Goal: Task Accomplishment & Management: Manage account settings

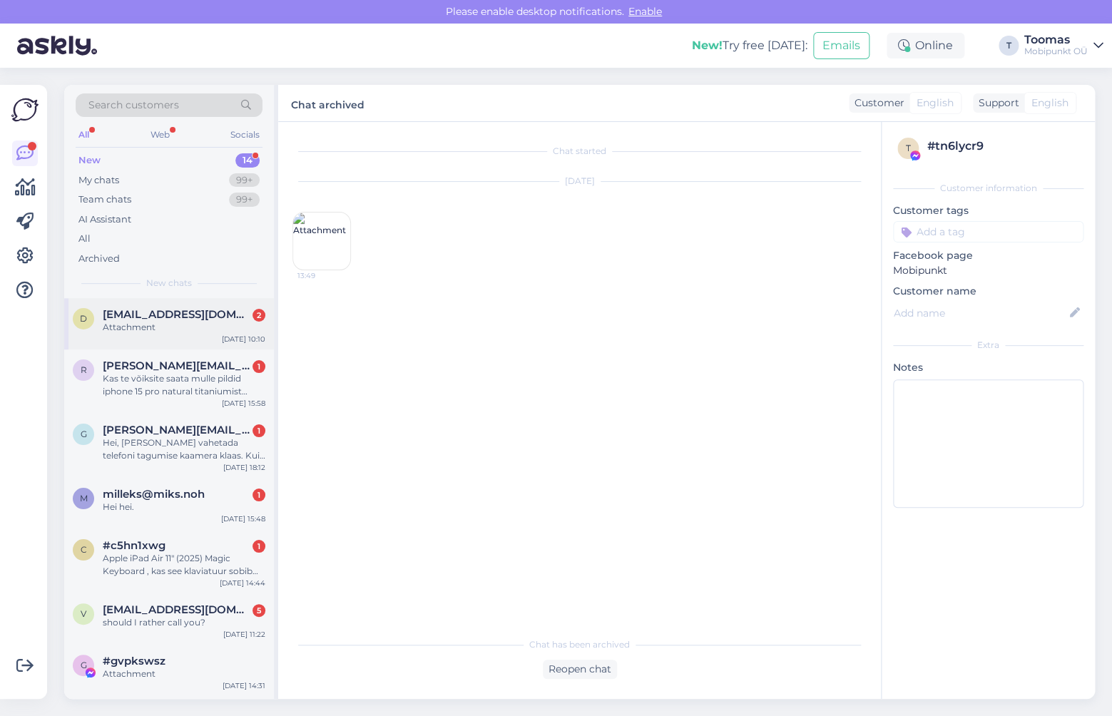
click at [199, 342] on div "d [EMAIL_ADDRESS][DOMAIN_NAME] 2 Attachment [DATE] 10:10" at bounding box center [169, 323] width 210 height 51
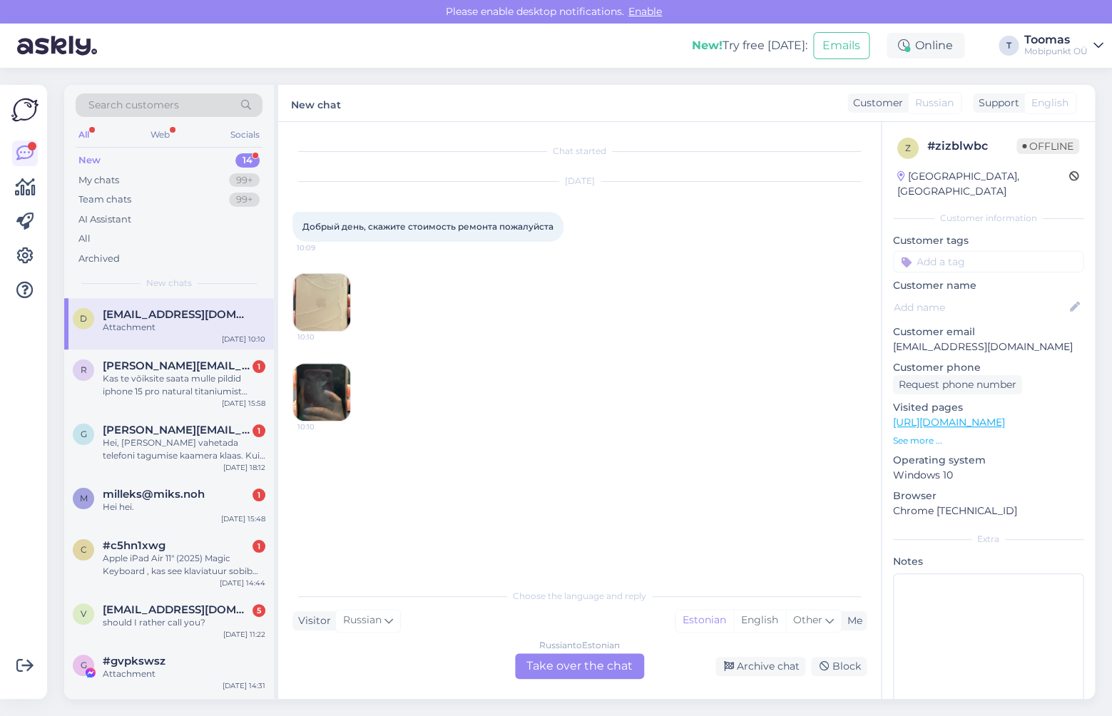
click at [323, 306] on img at bounding box center [321, 302] width 57 height 57
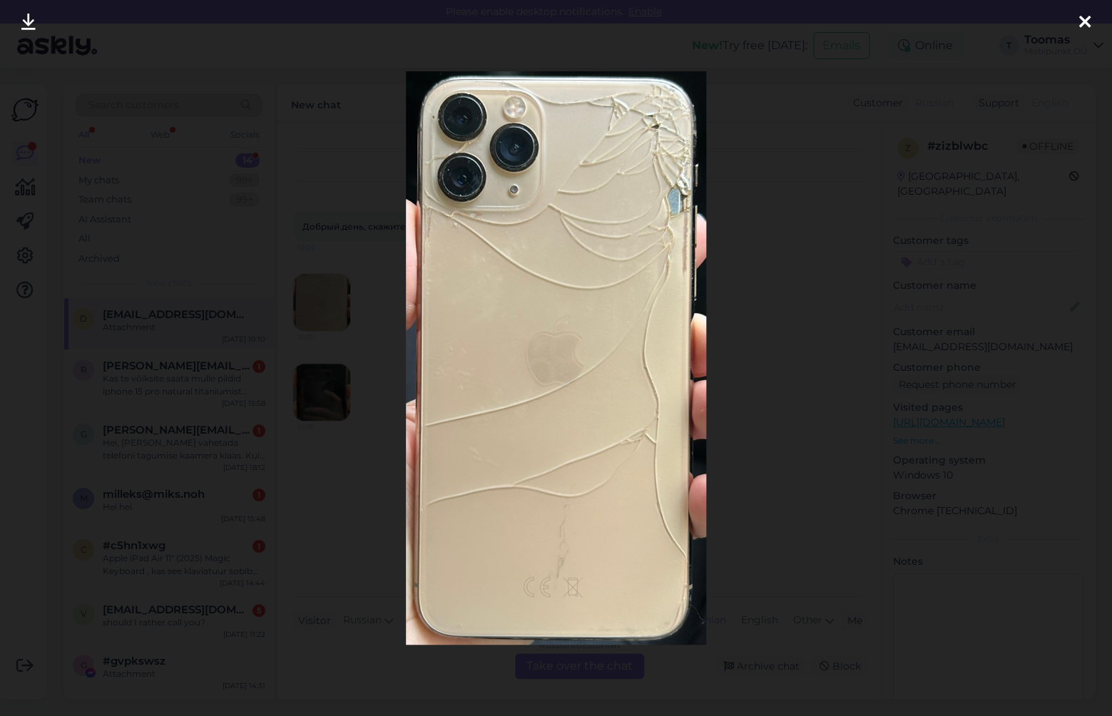
click at [315, 294] on div at bounding box center [556, 358] width 1112 height 716
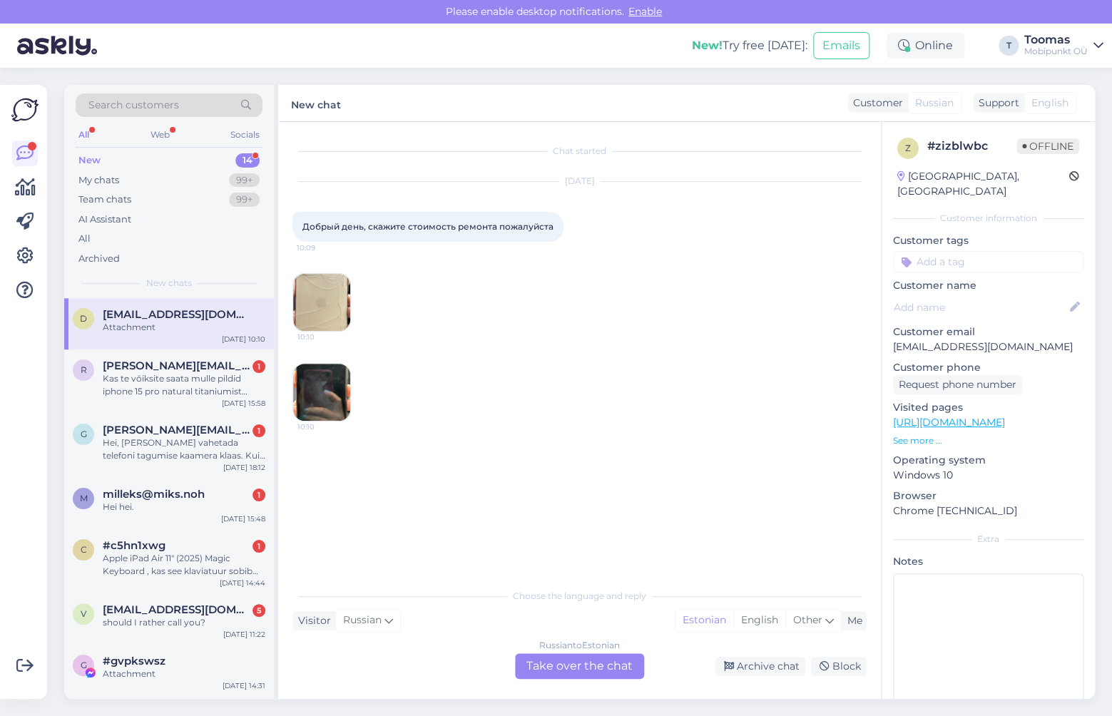
click at [315, 375] on img at bounding box center [321, 392] width 57 height 57
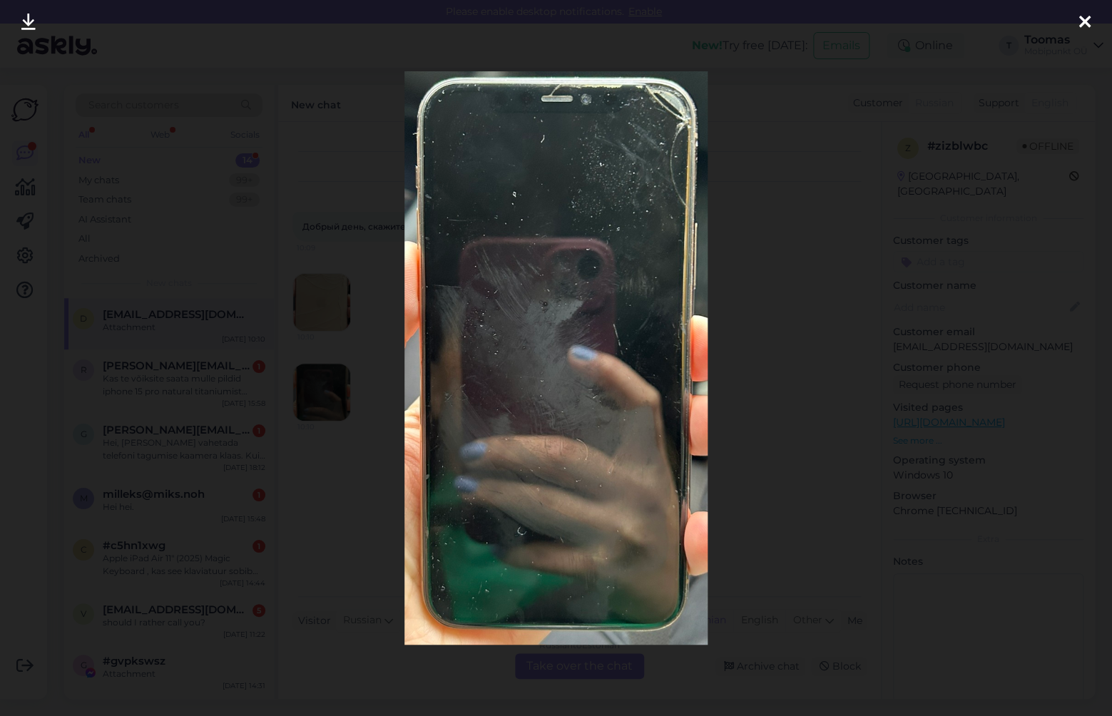
click at [324, 329] on div at bounding box center [556, 358] width 1112 height 716
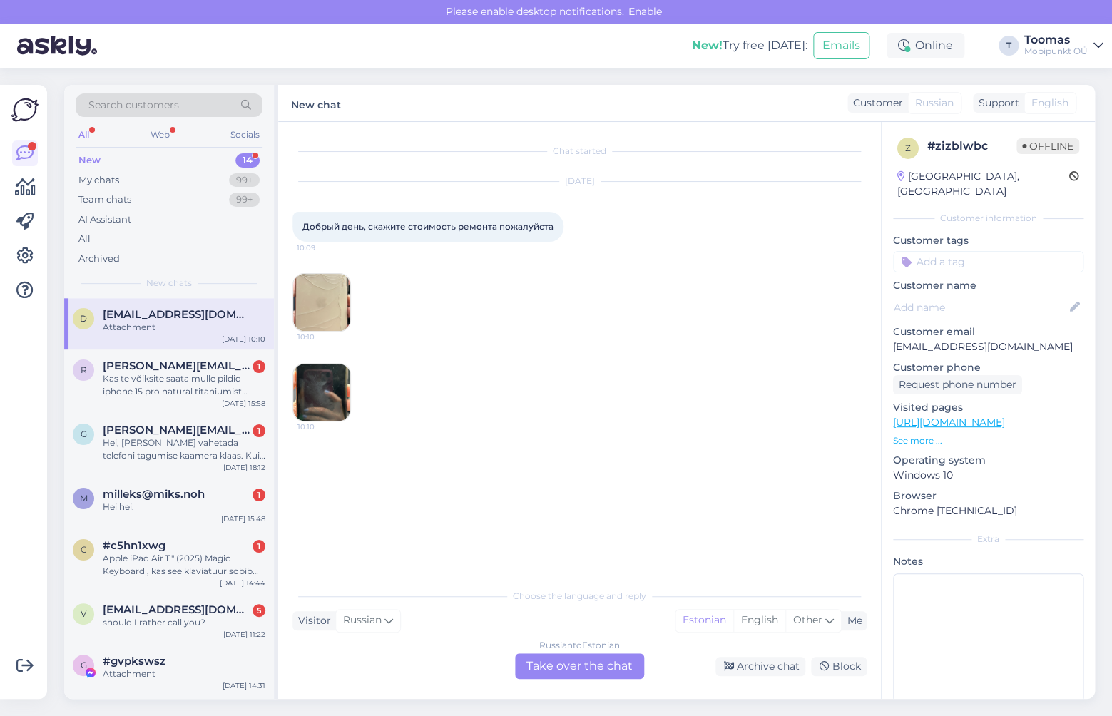
click at [332, 313] on img at bounding box center [321, 302] width 57 height 57
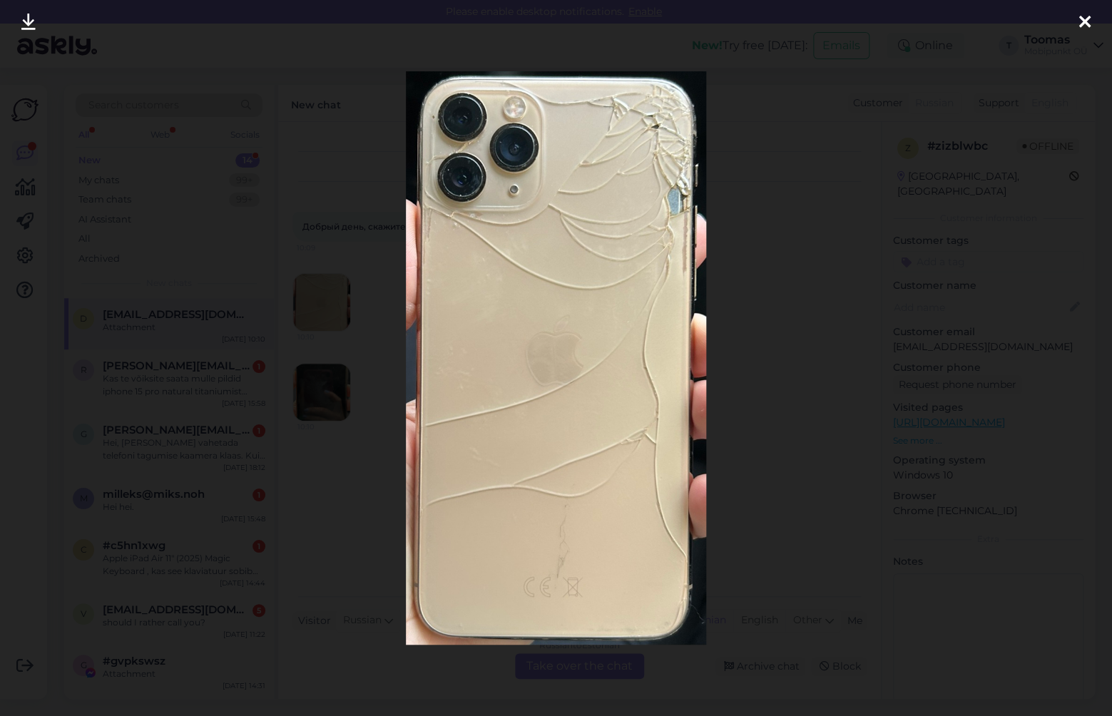
click at [332, 313] on div at bounding box center [556, 358] width 1112 height 716
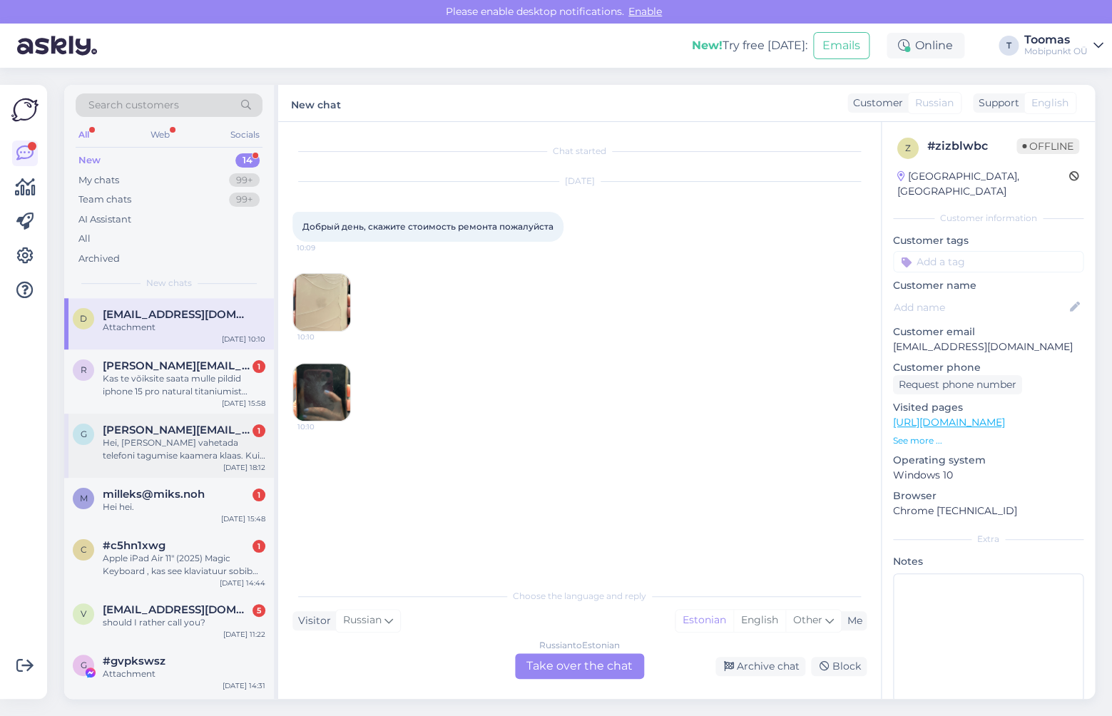
click at [254, 441] on div "Hei, [PERSON_NAME] vahetada telefoni tagumise kaamera klaas. Kui mul on seadmel…" at bounding box center [184, 449] width 163 height 26
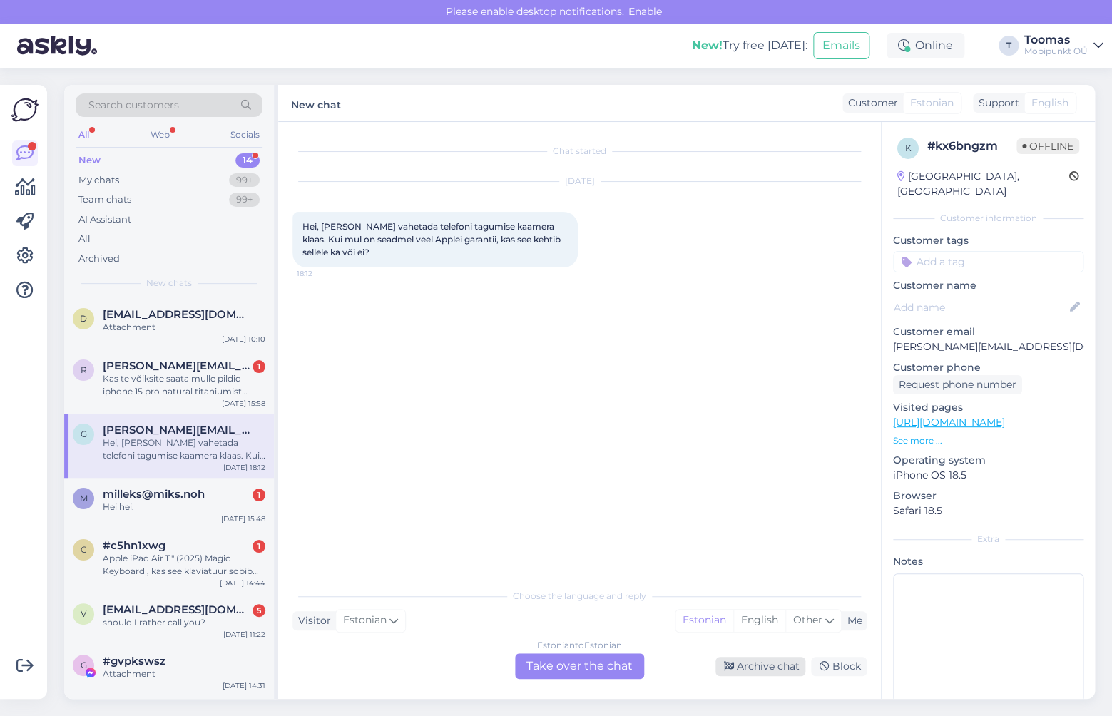
click at [743, 668] on div "Archive chat" at bounding box center [760, 666] width 90 height 19
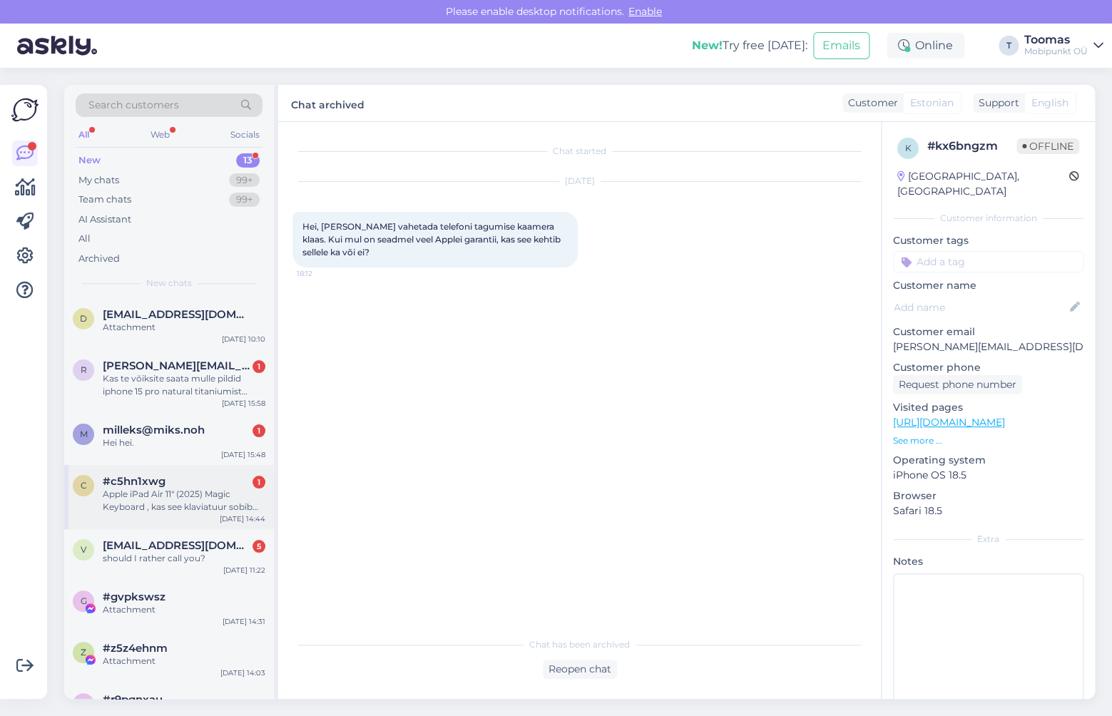
click at [221, 466] on div "c #c5hn1xwg 1 Apple iPad Air 11" (2025) Magic Keyboard , kas see klaviatuur sob…" at bounding box center [169, 497] width 210 height 64
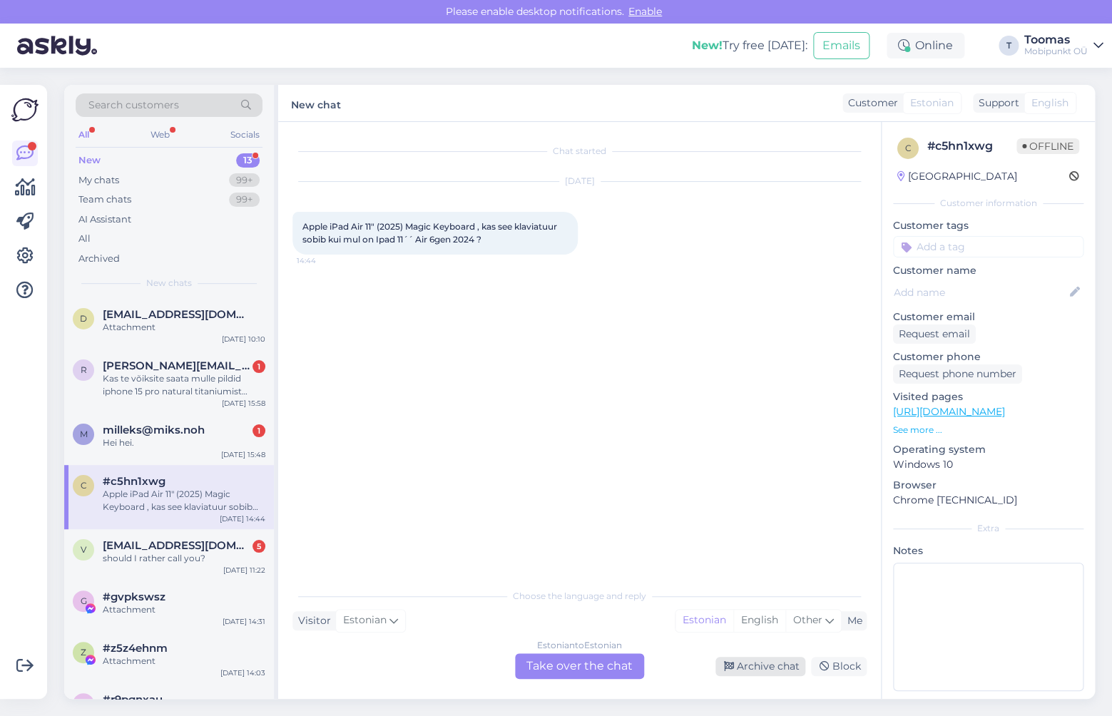
click at [740, 667] on div "Archive chat" at bounding box center [760, 666] width 90 height 19
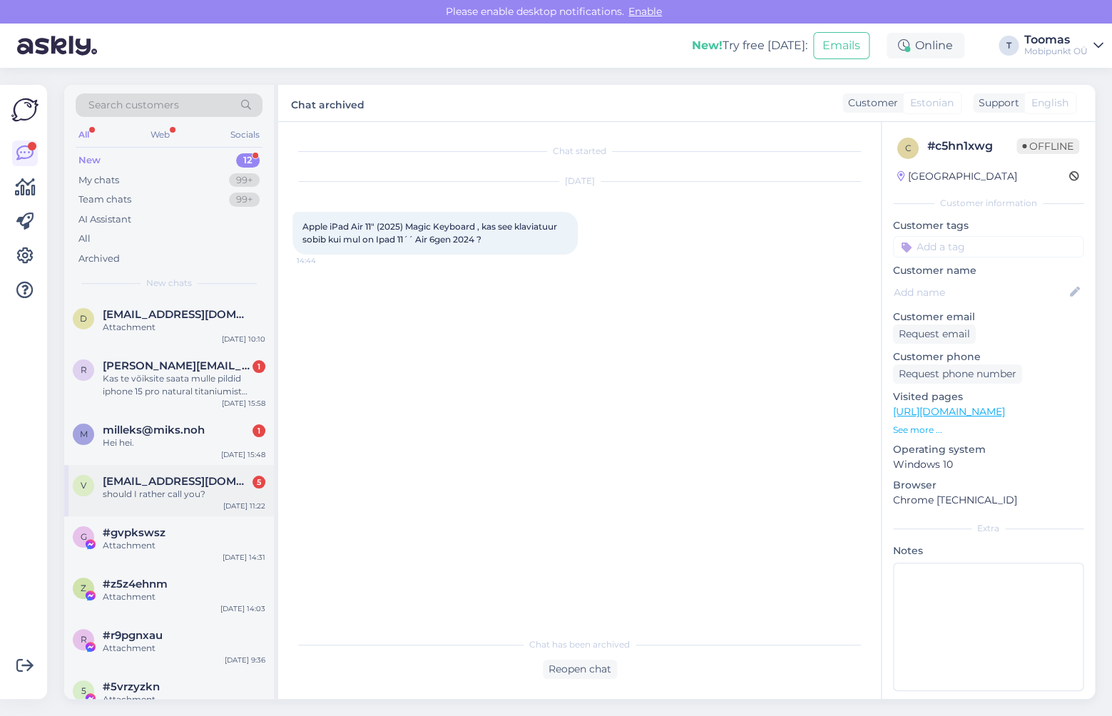
click at [228, 489] on div "should I rather call you?" at bounding box center [184, 494] width 163 height 13
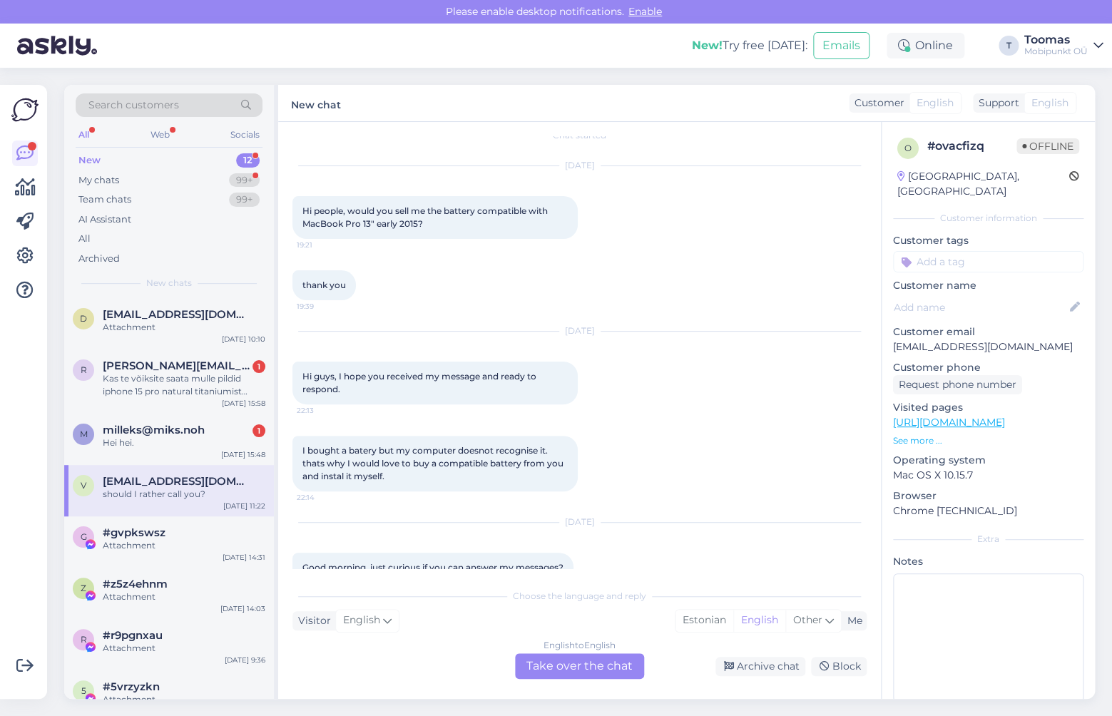
scroll to position [168, 0]
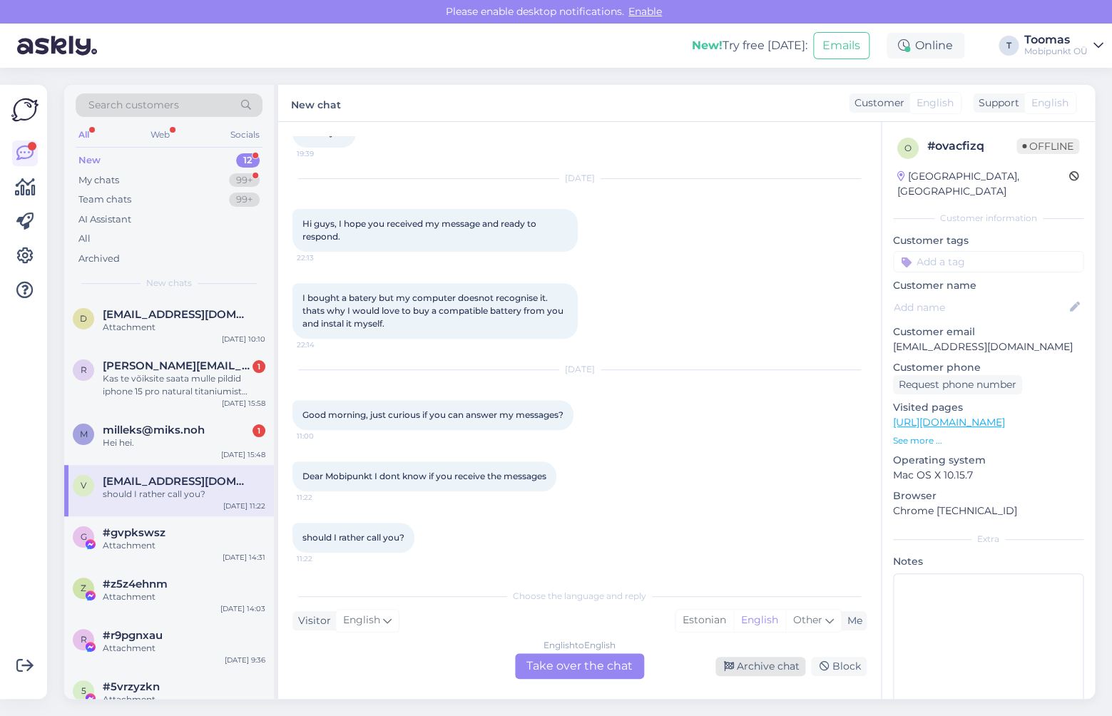
click at [738, 663] on div "Archive chat" at bounding box center [760, 666] width 90 height 19
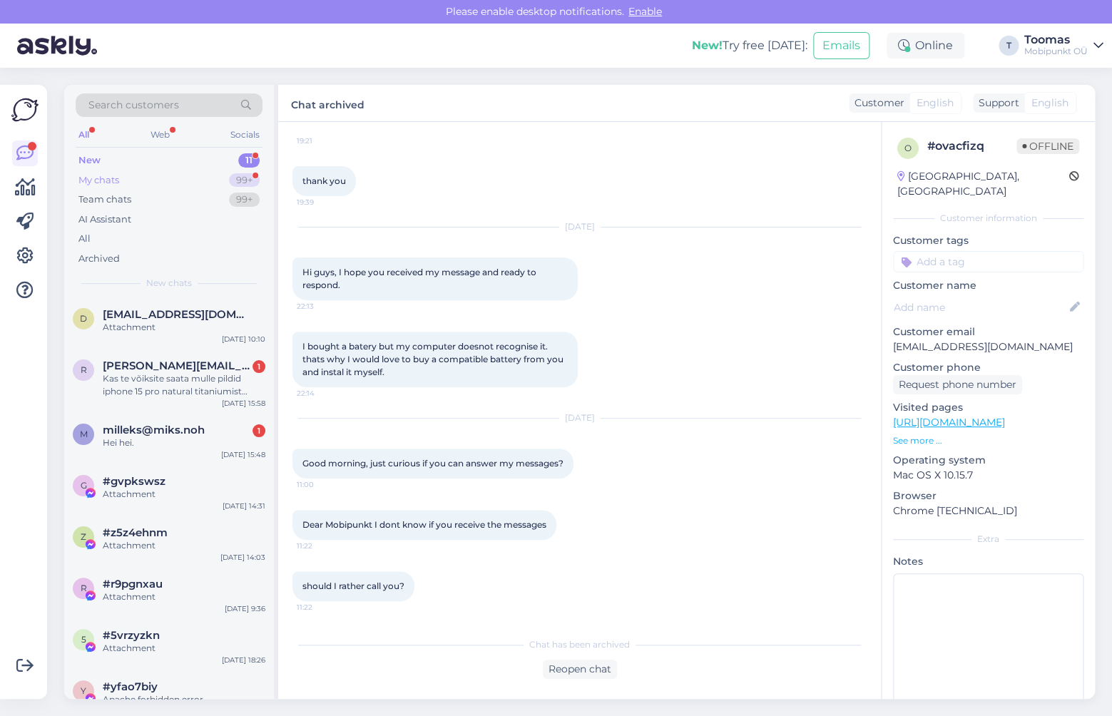
click at [247, 180] on div "99+" at bounding box center [244, 180] width 31 height 14
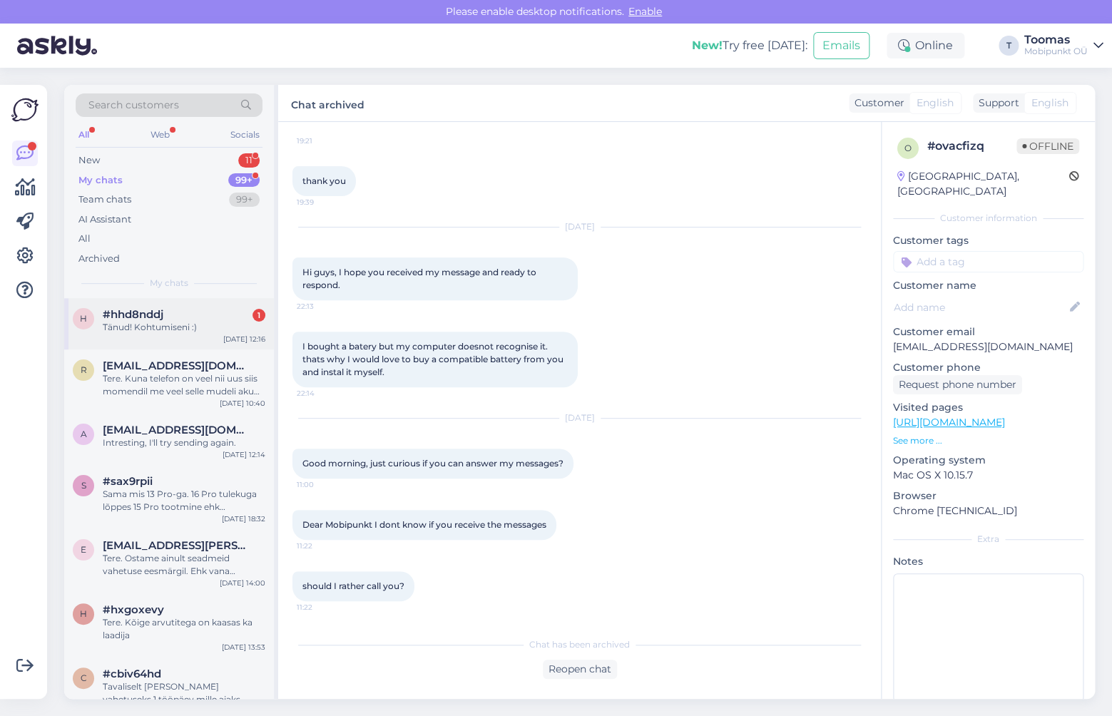
click at [215, 336] on div "h #hhd8nddj 1 Tänud! Kohtumiseni :) [DATE] 12:16" at bounding box center [169, 323] width 210 height 51
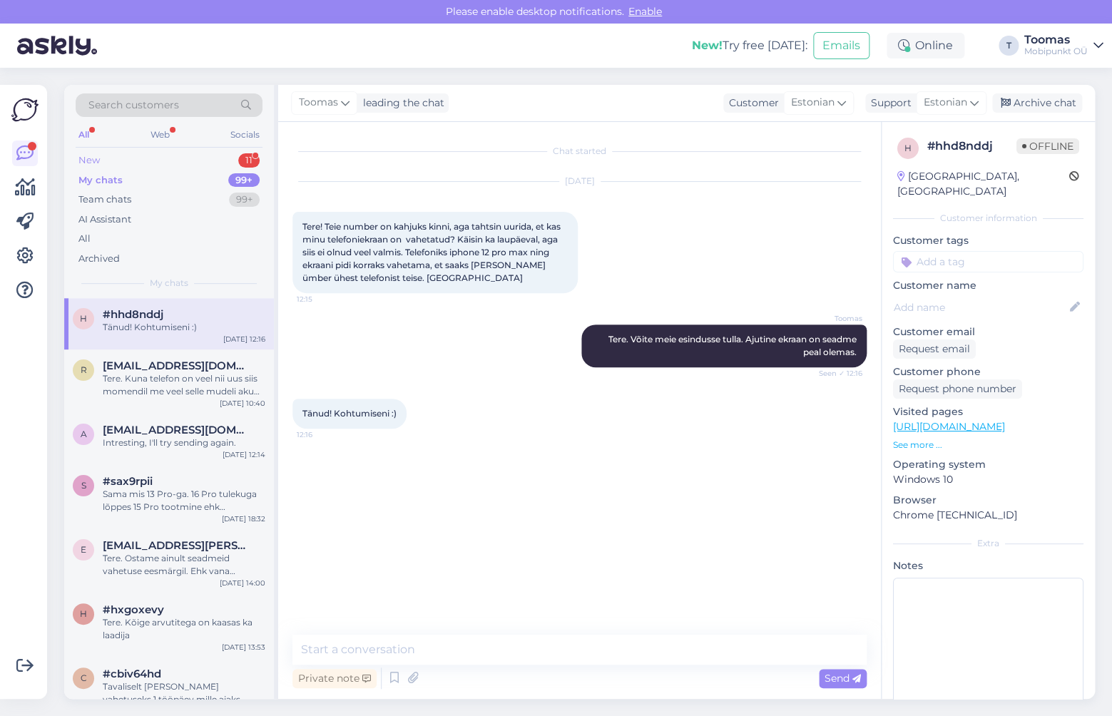
click at [103, 157] on div "New 11" at bounding box center [169, 160] width 187 height 20
